Goal: Transaction & Acquisition: Purchase product/service

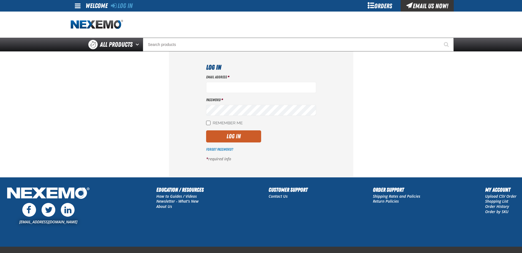
type input "cgoodell@reliablechevrolet.com"
click at [208, 123] on input "Remember Me" at bounding box center [208, 123] width 4 height 4
checkbox input "true"
click at [217, 133] on button "Log In" at bounding box center [233, 136] width 55 height 12
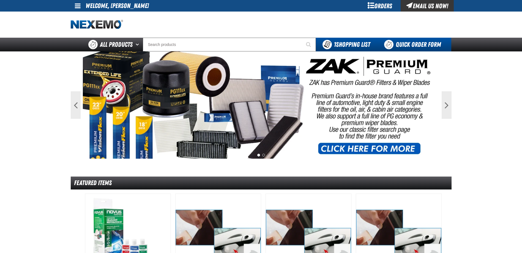
click at [408, 46] on link "Quick Order Form" at bounding box center [413, 45] width 75 height 14
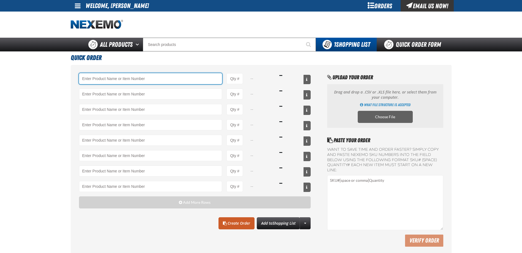
drag, startPoint x: 146, startPoint y: 81, endPoint x: 140, endPoint y: 89, distance: 10.2
click at [146, 81] on input "Product" at bounding box center [150, 78] width 143 height 11
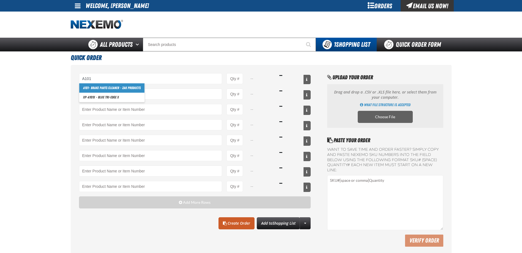
click at [95, 88] on link "A101 - Brake Parts Cleaner - ZAK Products" at bounding box center [111, 87] width 65 height 9
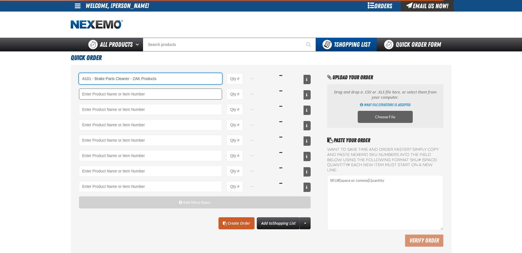
type input "A101 - Brake Parts Cleaner - ZAK Products"
type input "1"
select select "can"
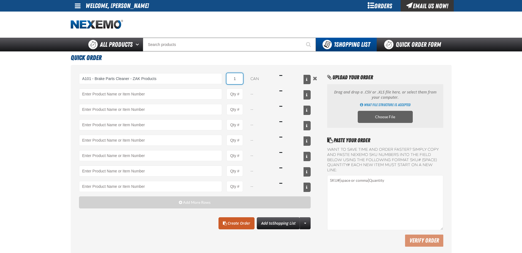
drag, startPoint x: 241, startPoint y: 81, endPoint x: 230, endPoint y: 83, distance: 10.7
click at [230, 83] on input "1" at bounding box center [234, 78] width 16 height 11
type input "A101 - Brake Parts Cleaner - ZAK Products"
type input "36"
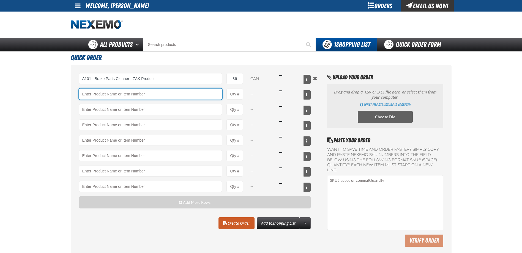
click at [183, 91] on input "Product" at bounding box center [150, 94] width 143 height 11
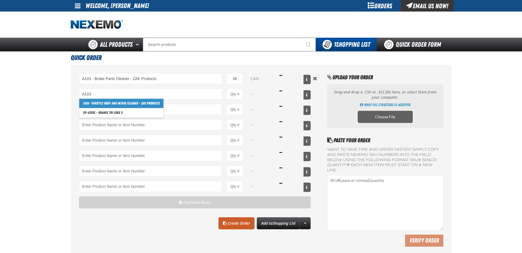
click at [122, 104] on link "A103 - Throttle Body and Intake Cleaner - ZAK Products" at bounding box center [121, 103] width 84 height 9
type input "A103 - Throttle Body and Intake Cleaner - ZAK Products"
type input "1"
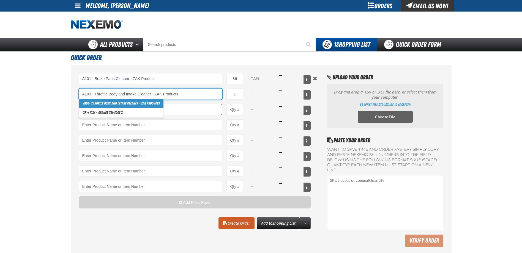
select select "can"
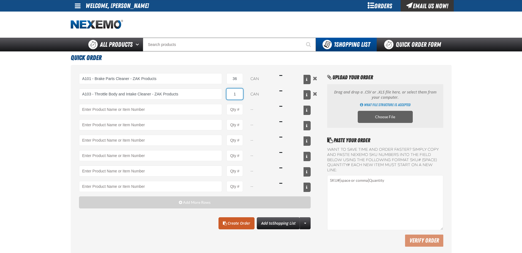
drag, startPoint x: 240, startPoint y: 94, endPoint x: 223, endPoint y: 94, distance: 17.0
click at [223, 94] on div "A103 - Throttle Body and Intake Cleaner - ZAK Products A103 - Throttle Body and…" at bounding box center [195, 94] width 232 height 11
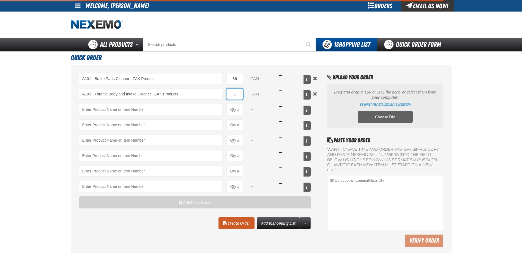
type input "A103 - Throttle Body and Intake Cleaner - ZAK Products"
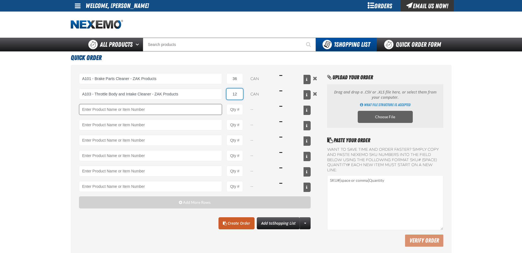
type input "12"
click at [195, 111] on input "Product" at bounding box center [150, 109] width 143 height 11
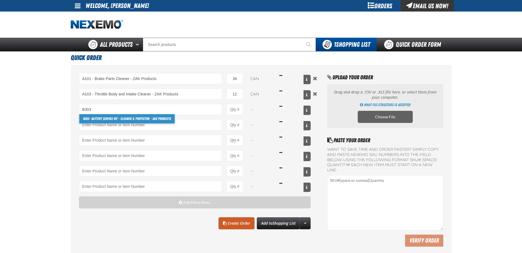
click at [162, 119] on link "B303 - Battery Service Kit - Cleaner & Protector - ZAK Products" at bounding box center [126, 118] width 95 height 9
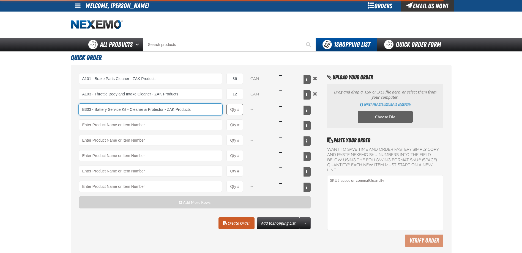
type input "B303 - Battery Service Kit - Cleaner &amp; Protector - ZAK Products"
type input "1"
select select "kit"
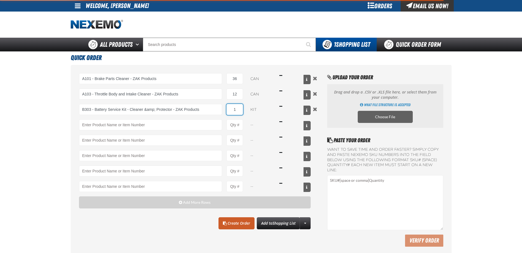
type input "B303 - Battery Service Kit - Cleaner &amp; Protector - ZAK Products"
drag, startPoint x: 237, startPoint y: 110, endPoint x: 228, endPoint y: 110, distance: 8.5
click at [228, 110] on input "1" at bounding box center [234, 109] width 16 height 11
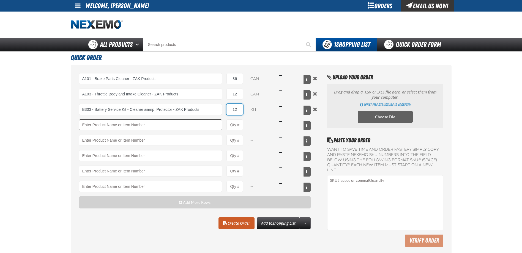
type input "12"
click at [183, 126] on input "Product" at bounding box center [150, 124] width 143 height 11
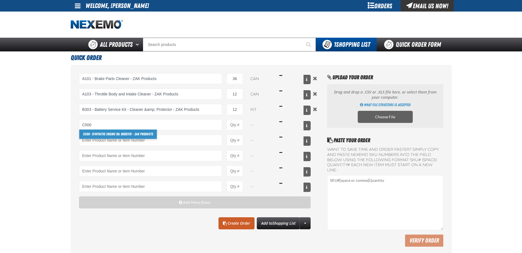
click at [144, 132] on link "C500 - Synthetic Engine Oil Booster - ZAK Products" at bounding box center [118, 133] width 78 height 9
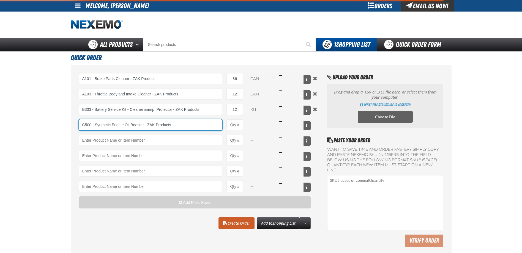
type input "C500 - Synthetic Engine Oil Booster - ZAK Products"
type input "1"
select select "bottle"
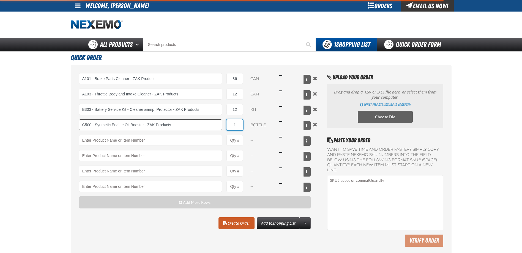
drag, startPoint x: 238, startPoint y: 126, endPoint x: 221, endPoint y: 128, distance: 16.8
click at [221, 128] on div "C500 - Synthetic Engine Oil Booster - ZAK Products C500 - Synthetic Engine Oil …" at bounding box center [195, 124] width 232 height 11
type input "C500 - Synthetic Engine Oil Booster - ZAK Products"
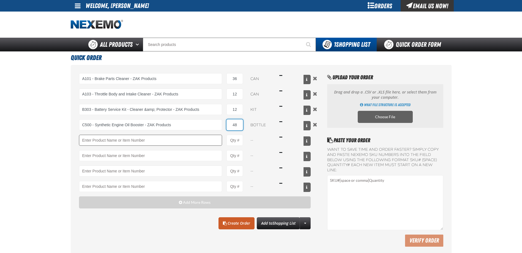
type input "48"
click at [154, 140] on input "Product" at bounding box center [150, 140] width 143 height 11
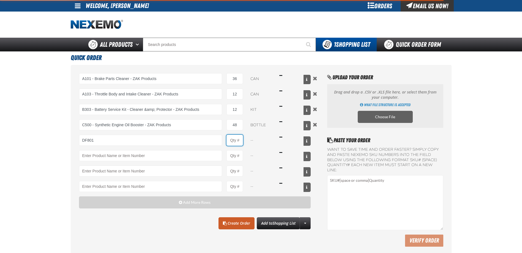
type input "DF801 - DIESEL 8-in-1 TOTAL CLEAN - ZAK Products"
type input "1"
drag, startPoint x: 239, startPoint y: 140, endPoint x: 227, endPoint y: 141, distance: 11.9
select select "bottle"
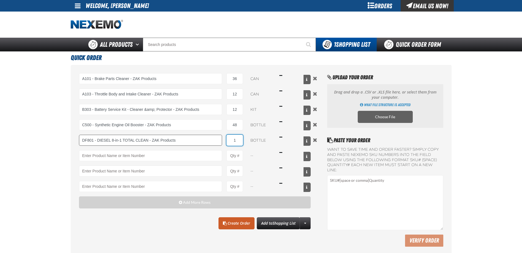
drag, startPoint x: 238, startPoint y: 140, endPoint x: 220, endPoint y: 141, distance: 17.4
click at [220, 141] on div "DF801 - DIESEL 8-in-1 TOTAL CLEAN - ZAK Products DF801 - DIESEL 8-in-1 TOTAL CL…" at bounding box center [195, 140] width 232 height 11
type input "6"
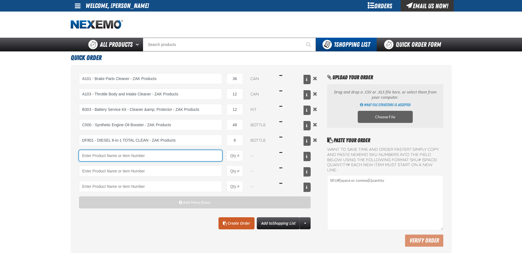
click at [172, 151] on input "Product" at bounding box center [150, 155] width 143 height 11
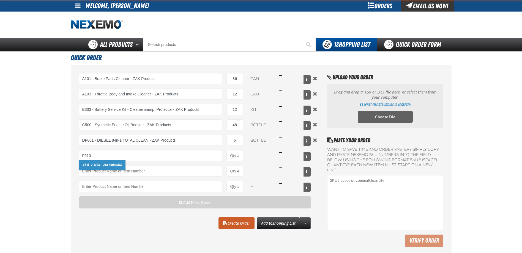
click at [117, 167] on link "F610 - Z-Tech - ZAK Products" at bounding box center [102, 164] width 46 height 9
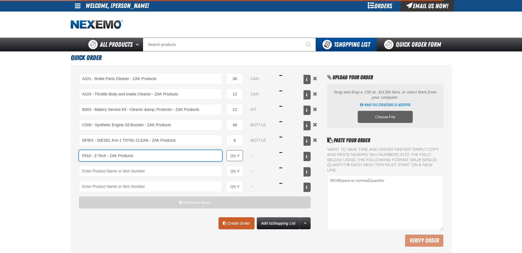
type input "F610 - Z-Tech - ZAK Products"
type input "1"
select select "bottle"
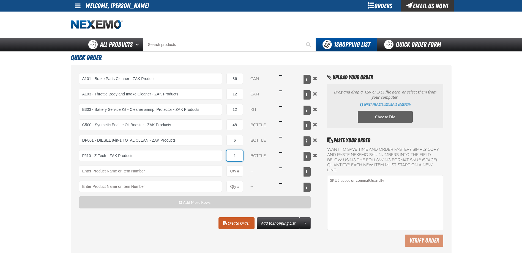
drag, startPoint x: 233, startPoint y: 157, endPoint x: 242, endPoint y: 156, distance: 9.7
click at [242, 156] on input "1" at bounding box center [234, 155] width 16 height 11
type input "F610 - Z-Tech - ZAK Products"
type input "72"
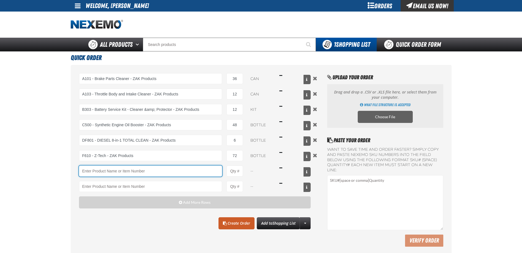
click at [156, 171] on input "Product" at bounding box center [150, 170] width 143 height 11
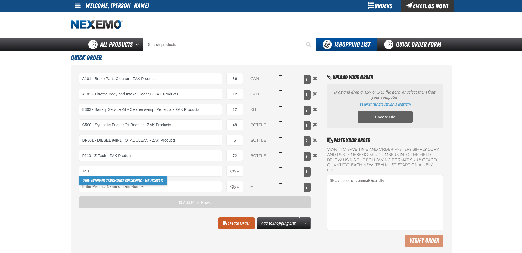
drag, startPoint x: 122, startPoint y: 182, endPoint x: 219, endPoint y: 177, distance: 96.3
click at [122, 182] on link "T401 - Automatic Transmission Conditioner - ZAK Products" at bounding box center [123, 180] width 88 height 9
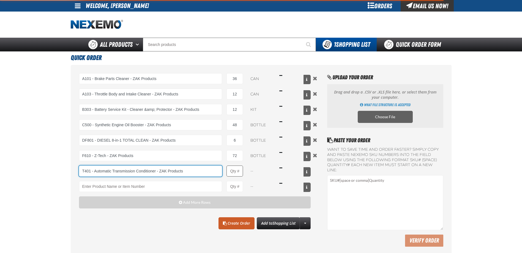
type input "T401 - Automatic Transmission Conditioner - ZAK Products"
type input "1"
select select "bottle"
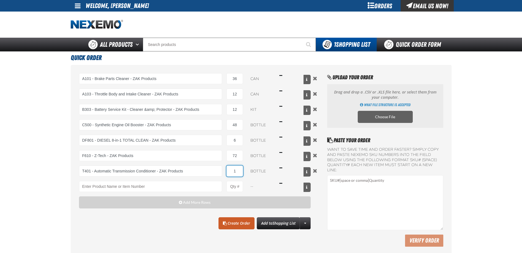
type input "T401 - Automatic Transmission Conditioner - ZAK Products"
drag, startPoint x: 240, startPoint y: 171, endPoint x: 228, endPoint y: 171, distance: 12.7
click at [228, 171] on input "1" at bounding box center [234, 170] width 16 height 11
type input "24"
click at [123, 184] on input "Product" at bounding box center [150, 186] width 143 height 11
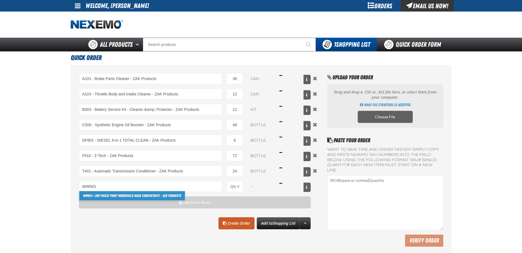
click at [111, 194] on link "WW943 - Low Freeze Point Windshield Wash Concentrate - ZAK Products" at bounding box center [132, 195] width 106 height 9
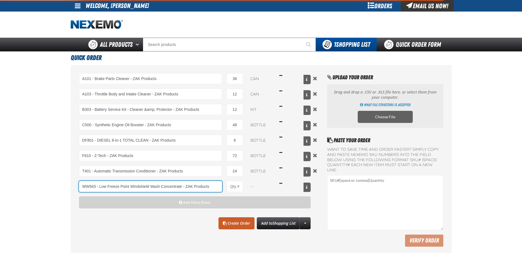
type input "WW943 - Low Freeze Point Windshield Wash Concentrate - ZAK Products"
type input "1"
select select "bottle"
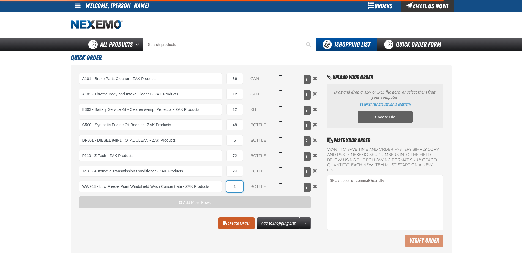
drag, startPoint x: 238, startPoint y: 187, endPoint x: 225, endPoint y: 188, distance: 13.2
click at [225, 188] on div "WW943 - Low Freeze Point Windshield Wash Concentrate - ZAK Products WW943 - Low…" at bounding box center [195, 186] width 232 height 11
type input "WW943 - Low Freeze Point Windshield Wash Concentrate - ZAK Products"
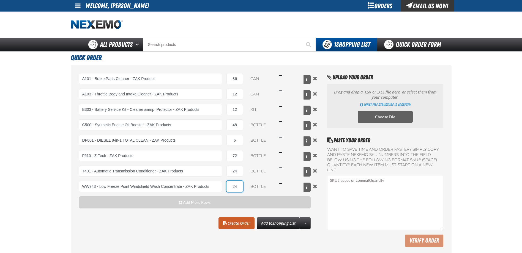
type input "24"
click at [234, 60] on h1 "Quick Order" at bounding box center [261, 56] width 380 height 11
click at [243, 222] on link "Create Order" at bounding box center [236, 223] width 36 height 12
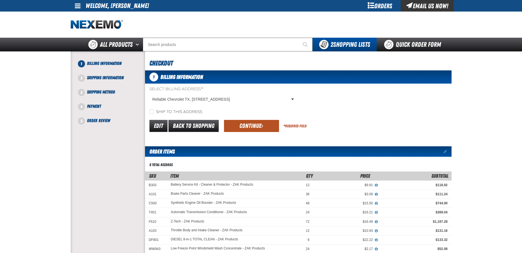
click at [255, 125] on button "Continue" at bounding box center [251, 126] width 55 height 12
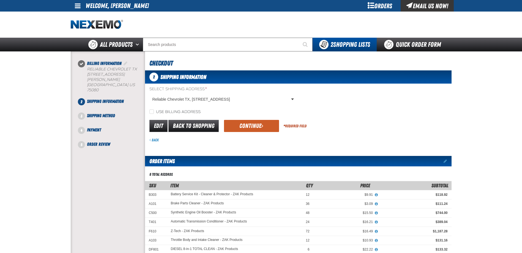
click at [254, 125] on button "Continue" at bounding box center [251, 126] width 55 height 12
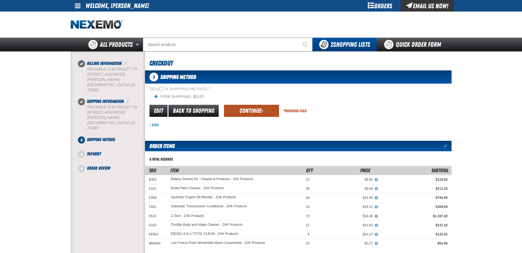
click at [245, 114] on button "Continue" at bounding box center [251, 111] width 55 height 12
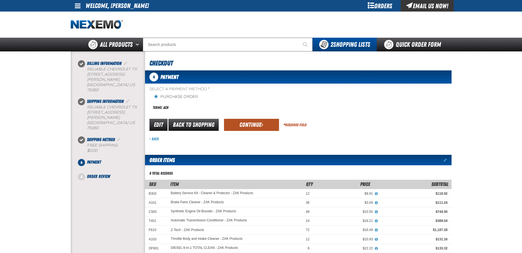
click at [243, 121] on button "Continue" at bounding box center [251, 125] width 55 height 12
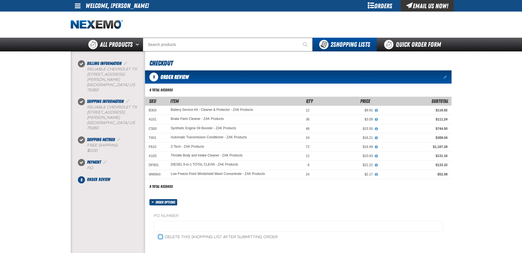
click at [161, 238] on input "Delete this shopping list after submitting order" at bounding box center [160, 237] width 4 height 4
checkbox input "true"
click at [382, 61] on h1 "Checkout" at bounding box center [298, 62] width 299 height 11
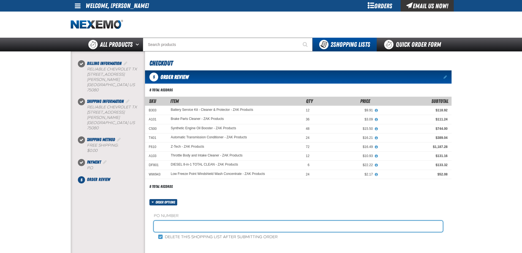
click at [194, 225] on input "text" at bounding box center [298, 226] width 289 height 11
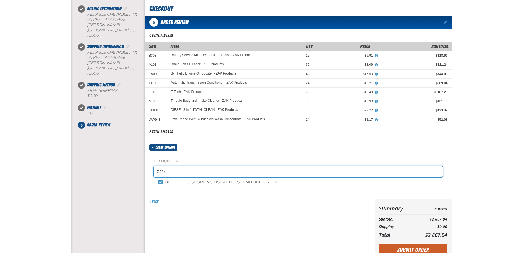
scroll to position [55, 0]
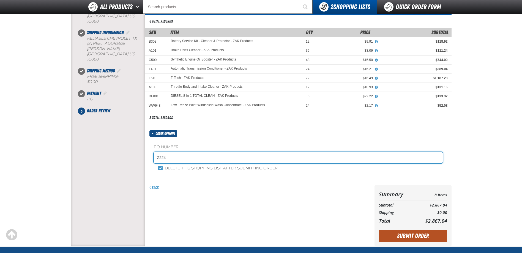
type input "Z224"
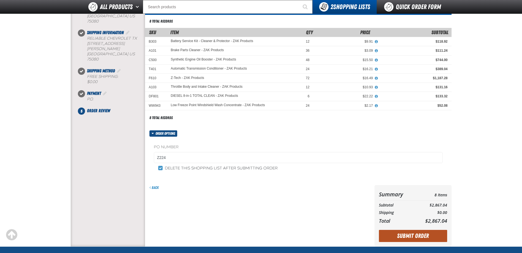
click at [416, 235] on button "Submit Order" at bounding box center [413, 236] width 68 height 12
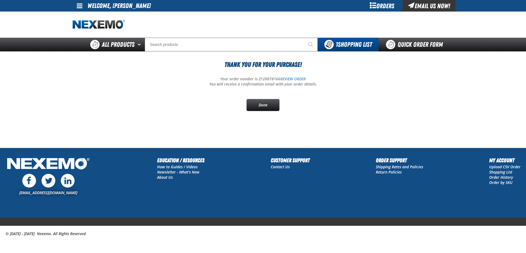
drag, startPoint x: 73, startPoint y: 96, endPoint x: 77, endPoint y: 92, distance: 6.0
click at [73, 96] on div "Thank You For Your Purchase! Your order number is Z120078166 REVIEW ORDER You w…" at bounding box center [263, 85] width 380 height 51
